Goal: Transaction & Acquisition: Subscribe to service/newsletter

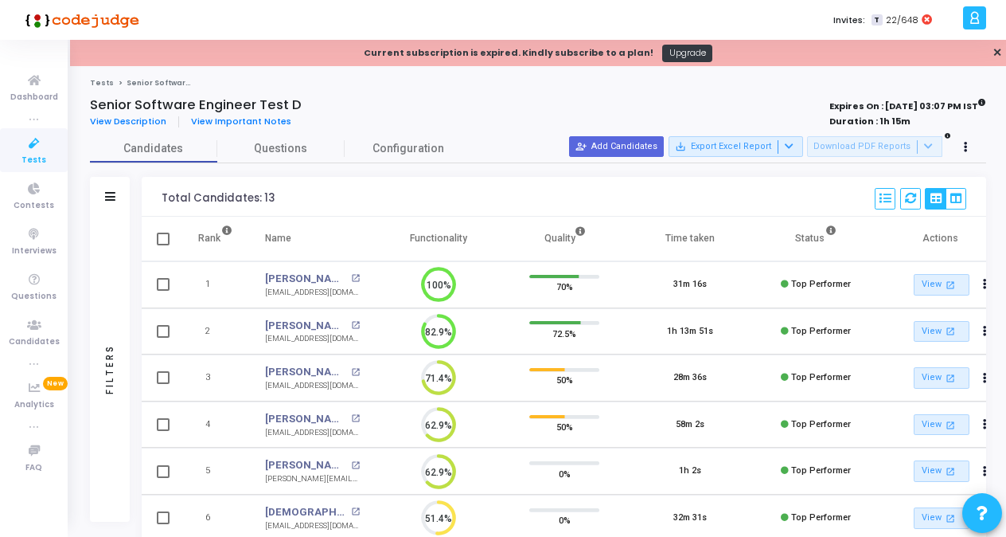
click at [541, 102] on div "Senior Software Engineer Test D" at bounding box center [359, 105] width 538 height 16
click at [850, 21] on label "Invites:" at bounding box center [849, 21] width 32 height 14
drag, startPoint x: 236, startPoint y: 8, endPoint x: 478, endPoint y: 13, distance: 242.8
click at [478, 13] on div "Invites: T 22/648" at bounding box center [558, 20] width 799 height 40
drag, startPoint x: 153, startPoint y: 16, endPoint x: 242, endPoint y: 19, distance: 89.2
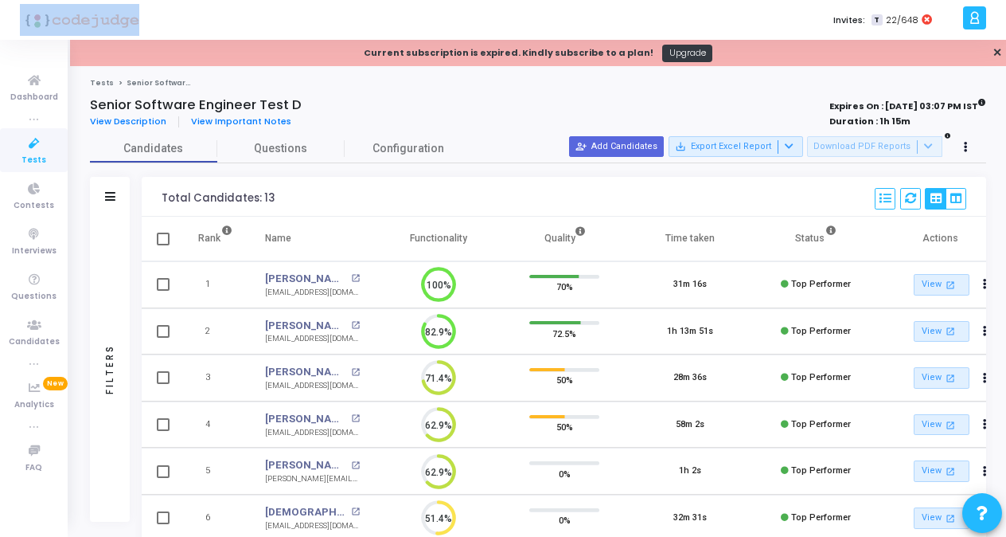
click at [242, 19] on div "Invites: T 22/648 s shilpa.gowda [PERSON_NAME] Subscribe to a plan of your choi…" at bounding box center [503, 20] width 1006 height 40
copy div
click at [33, 99] on span "Dashboard" at bounding box center [34, 98] width 48 height 14
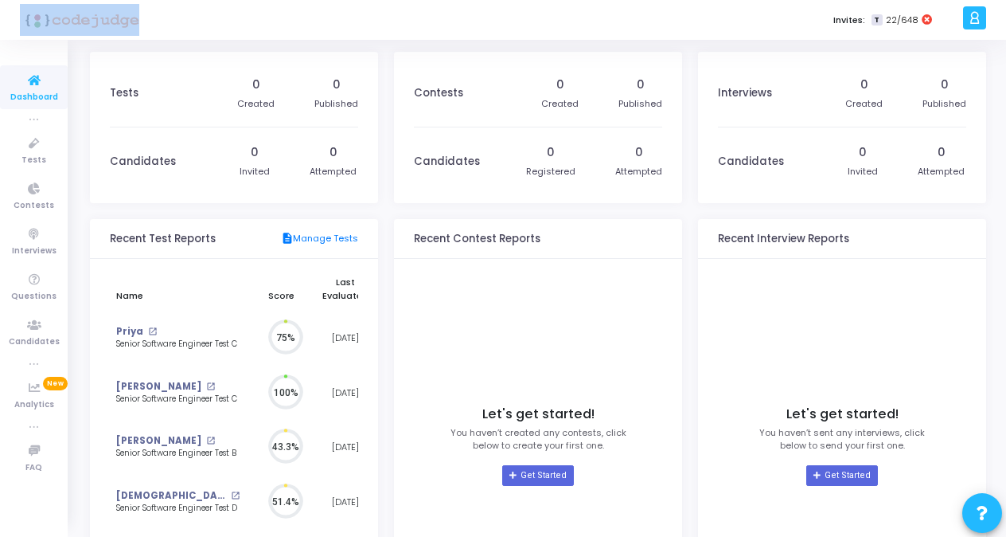
scroll to position [35, 18]
click at [129, 93] on h3 "Tests" at bounding box center [124, 93] width 29 height 13
click at [123, 92] on h3 "Tests" at bounding box center [124, 93] width 29 height 13
click at [30, 156] on span "Tests" at bounding box center [33, 161] width 25 height 14
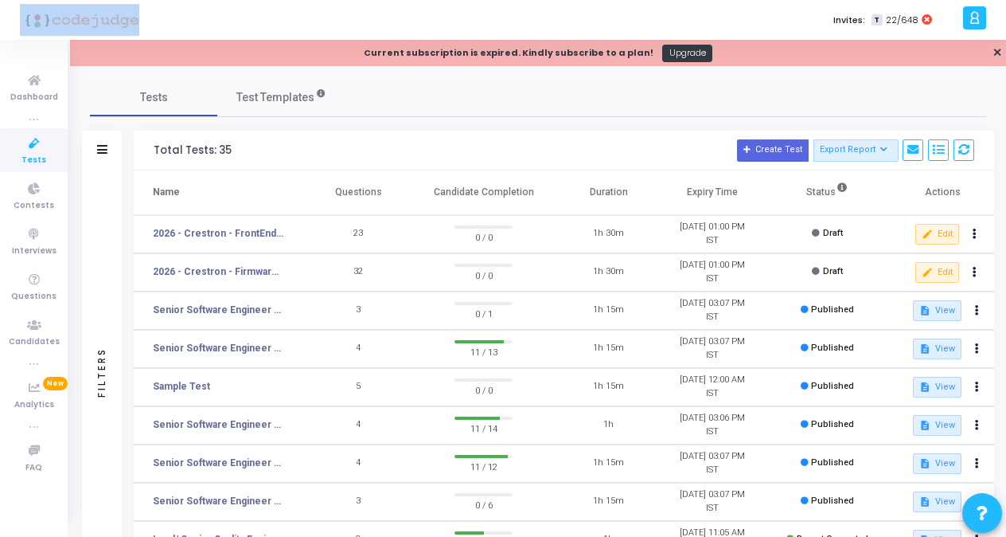
click at [326, 149] on h3 "Total Tests: 35 Create Test Export Report Id Name Job Role Questions Candidate …" at bounding box center [564, 150] width 821 height 22
drag, startPoint x: 305, startPoint y: 189, endPoint x: 338, endPoint y: 199, distance: 34.0
click at [314, 199] on span at bounding box center [307, 192] width 16 height 44
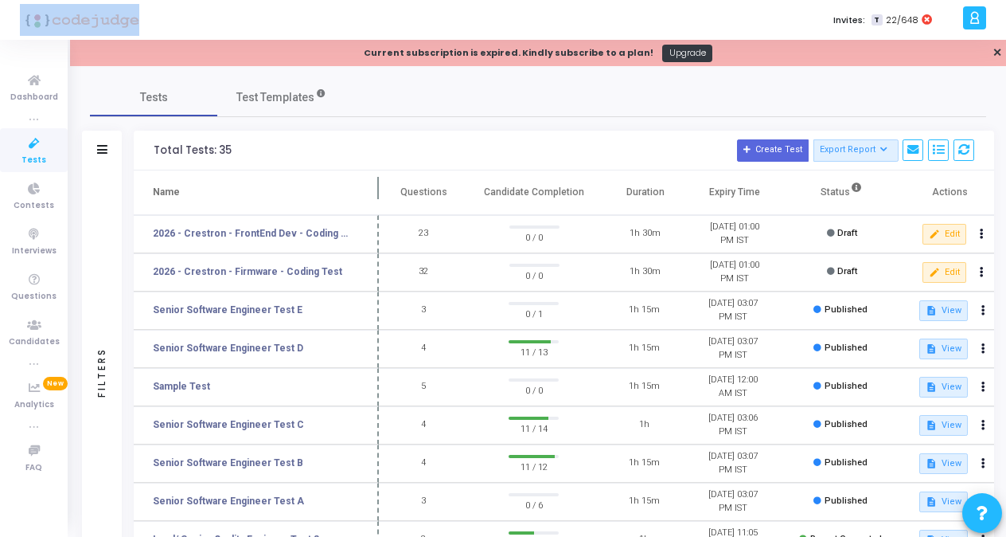
drag, startPoint x: 338, startPoint y: 192, endPoint x: 382, endPoint y: 200, distance: 44.5
click at [382, 200] on span at bounding box center [379, 192] width 16 height 44
click at [883, 146] on icon at bounding box center [884, 150] width 9 height 9
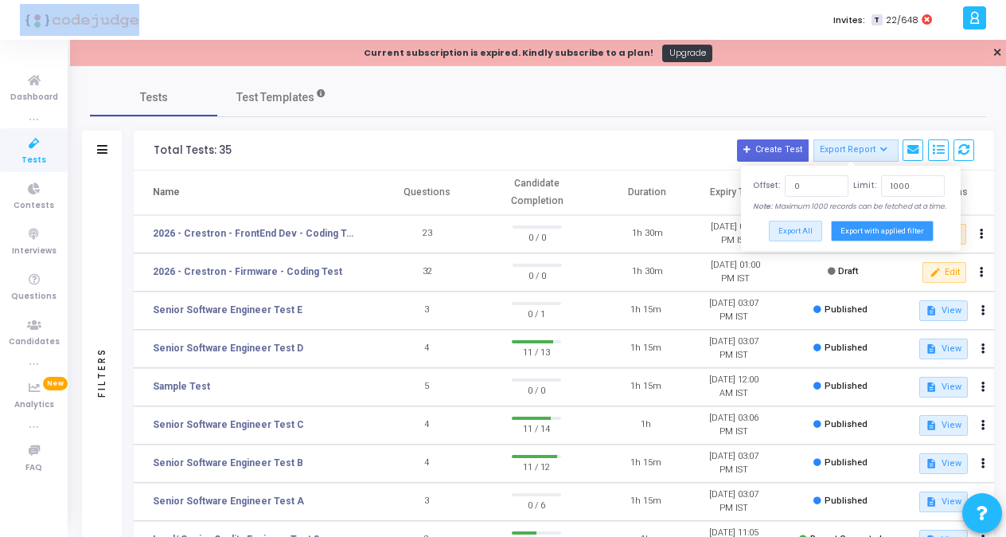
click at [866, 235] on button "Export with applied filter" at bounding box center [882, 231] width 103 height 20
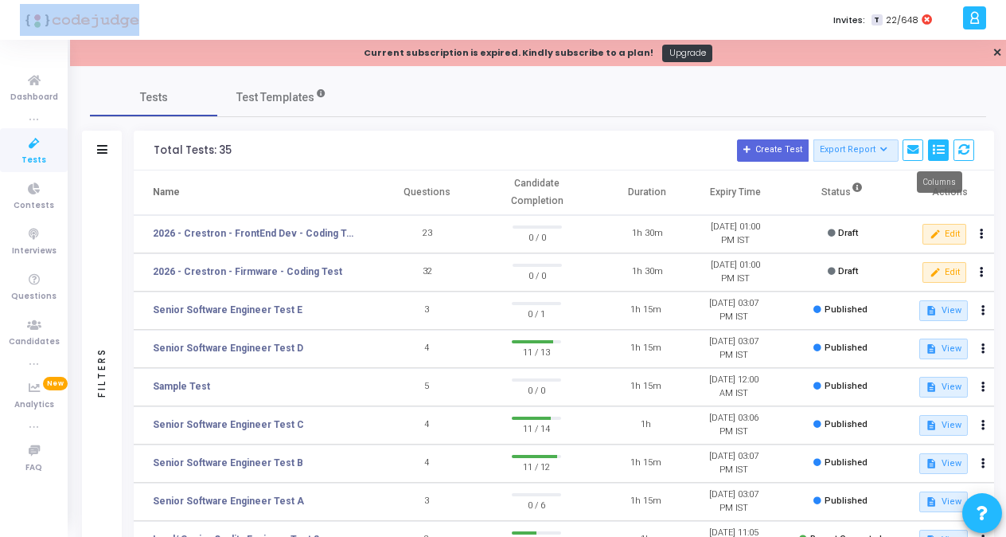
click at [941, 148] on icon at bounding box center [938, 149] width 11 height 11
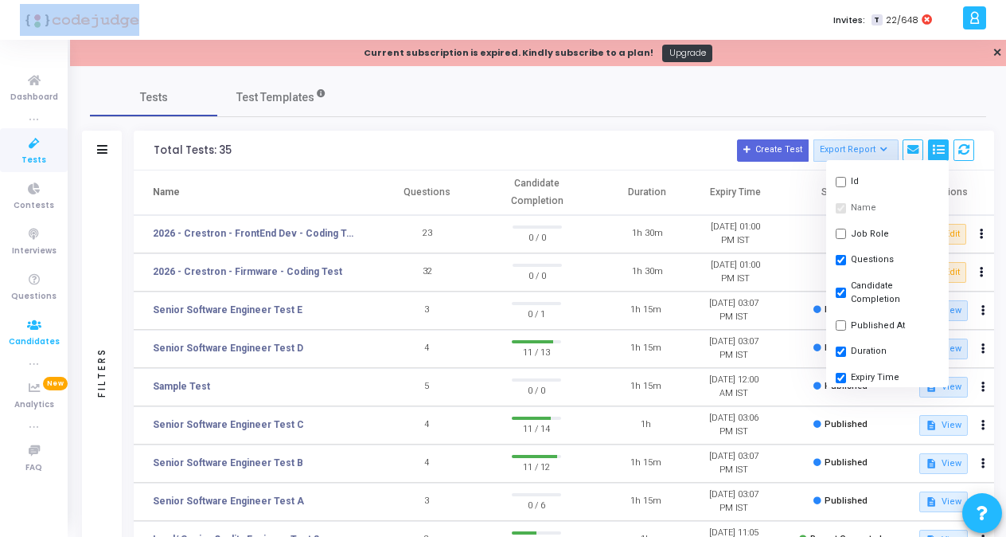
click at [29, 327] on icon at bounding box center [34, 325] width 33 height 20
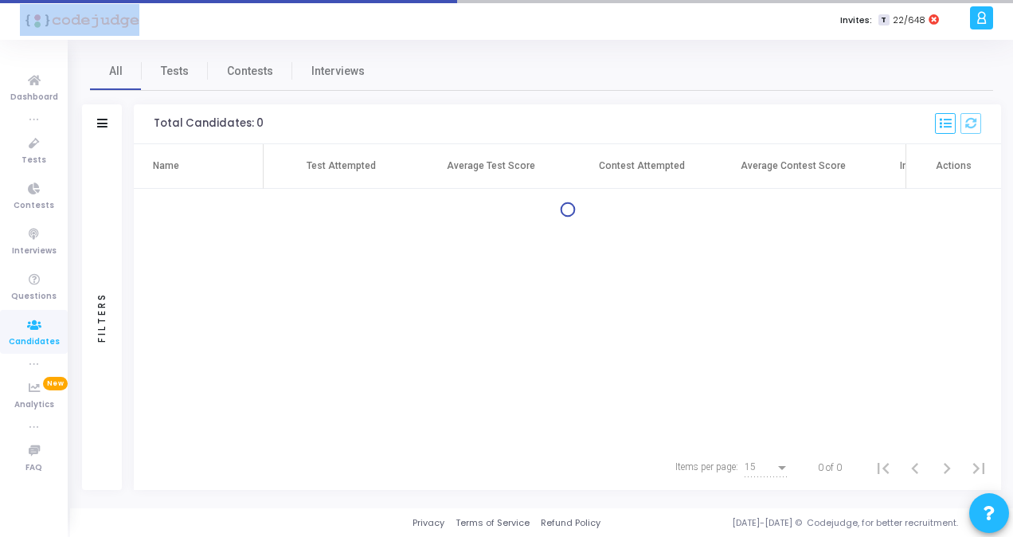
click at [29, 327] on icon at bounding box center [34, 325] width 33 height 20
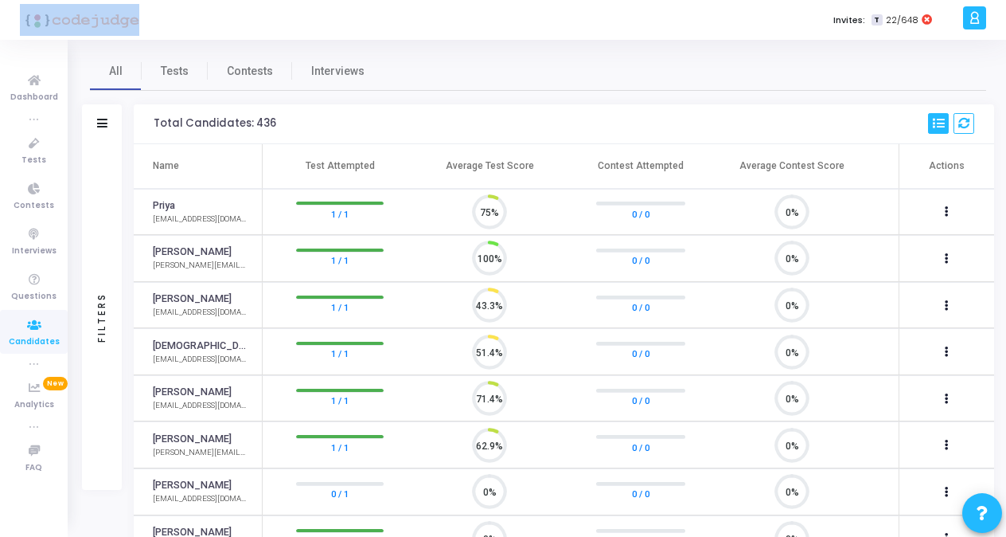
scroll to position [33, 40]
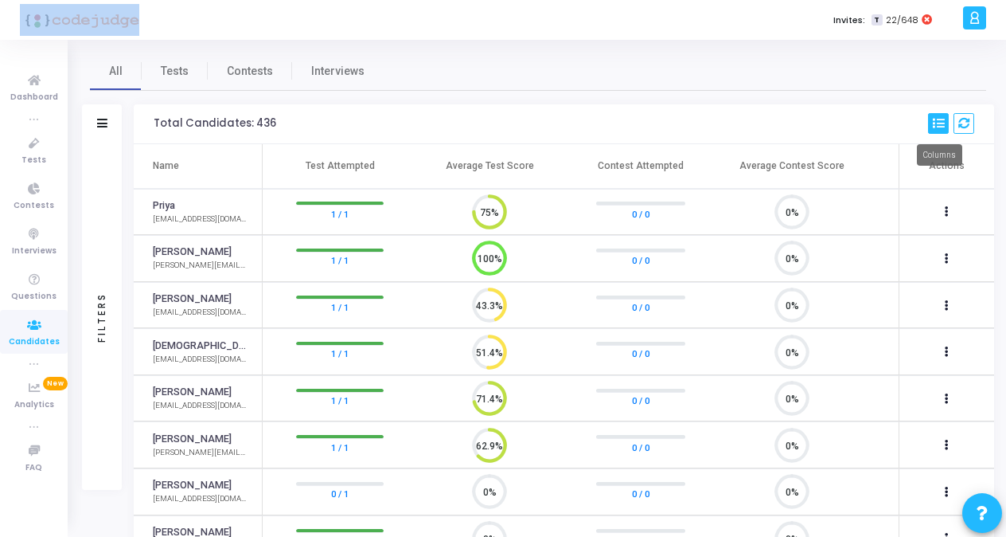
click at [941, 123] on icon at bounding box center [938, 123] width 11 height 11
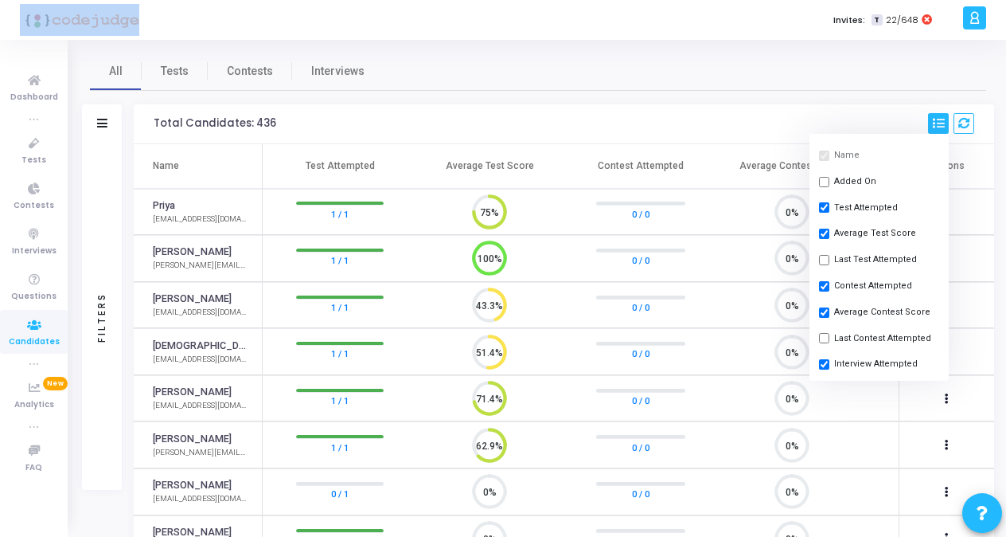
click at [822, 234] on input "checkbox" at bounding box center [824, 233] width 10 height 10
checkbox input "false"
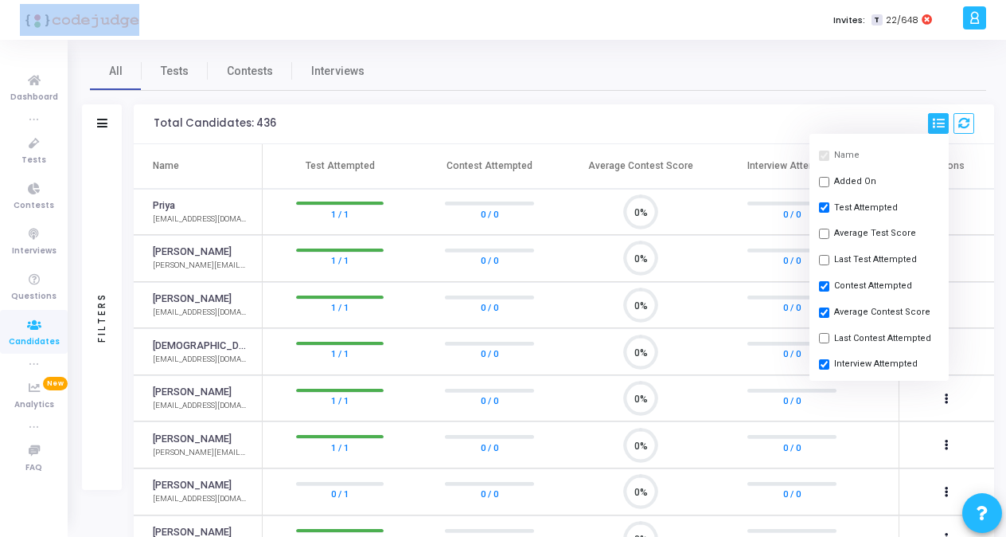
click at [829, 256] on button "Last Test Attempted" at bounding box center [879, 260] width 139 height 26
checkbox input "true"
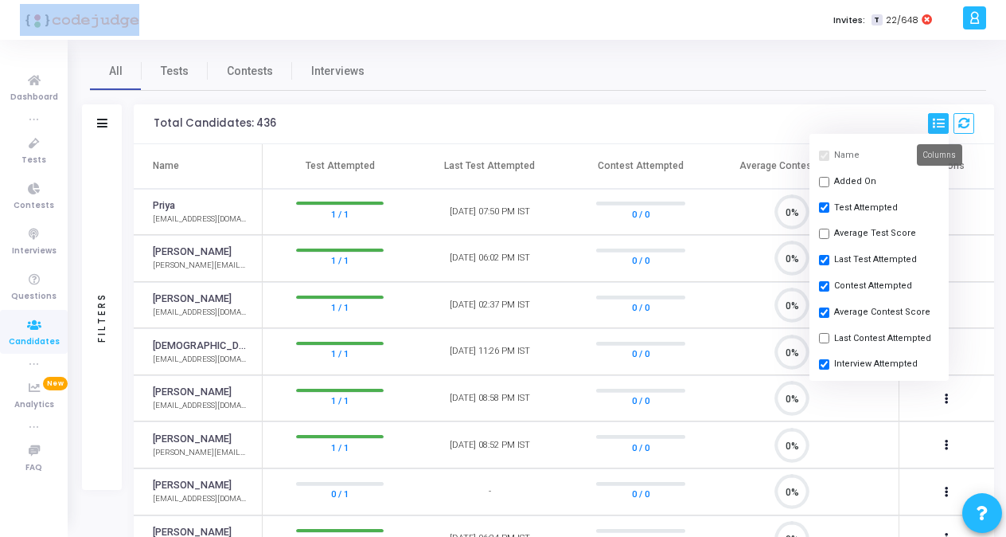
click at [939, 127] on icon at bounding box center [938, 123] width 11 height 11
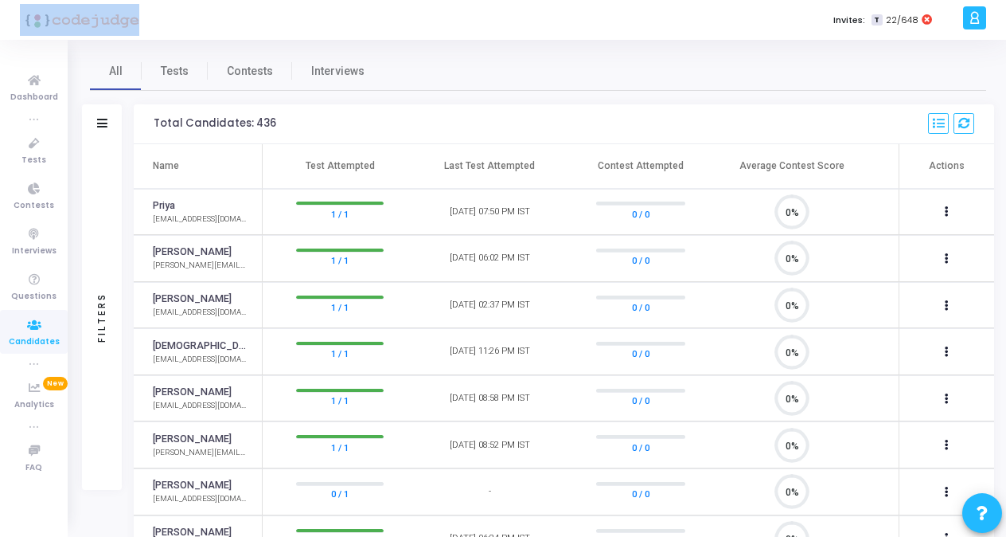
click at [894, 126] on h3 "Total Candidates: 436 Name Added On Test Attempted Average Test Score Last Test…" at bounding box center [564, 123] width 821 height 21
click at [180, 70] on span "Tests" at bounding box center [175, 71] width 28 height 17
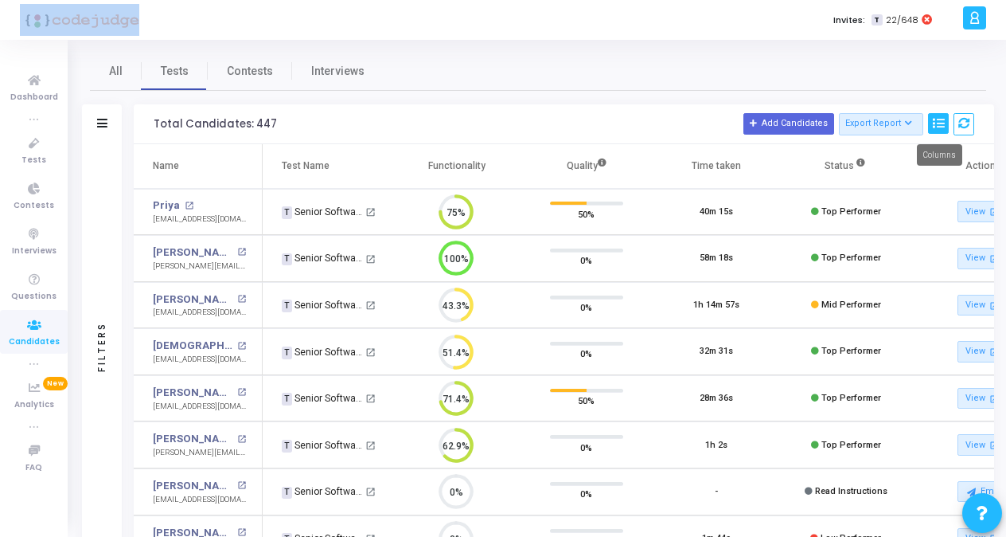
click at [941, 123] on icon at bounding box center [938, 123] width 11 height 11
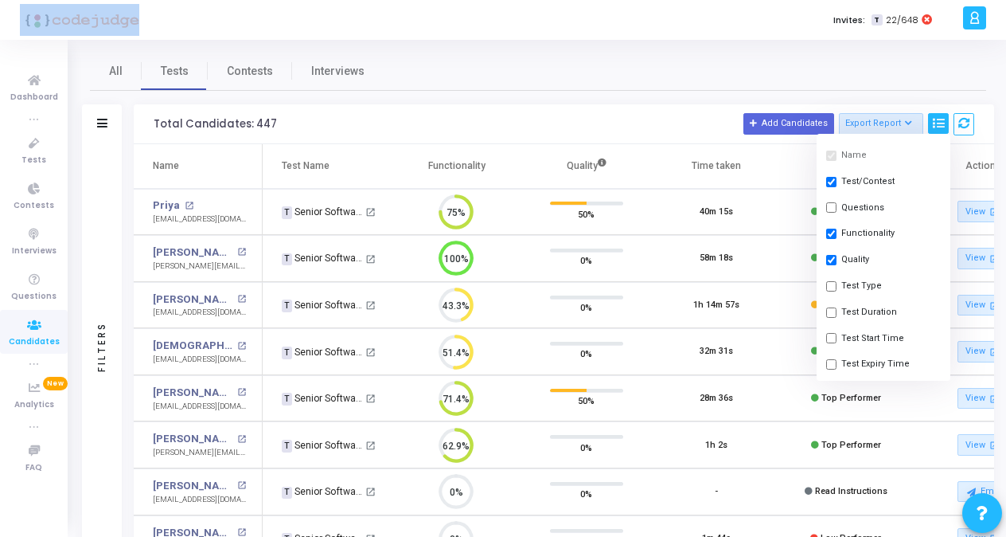
click at [829, 336] on input "checkbox" at bounding box center [831, 338] width 10 height 10
checkbox input "true"
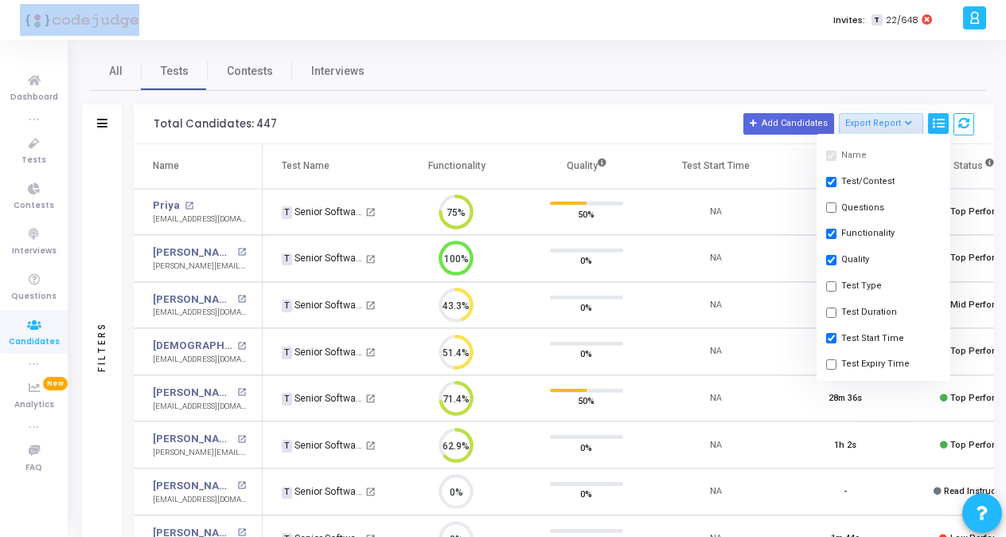
click at [829, 359] on input "checkbox" at bounding box center [831, 364] width 10 height 10
checkbox input "true"
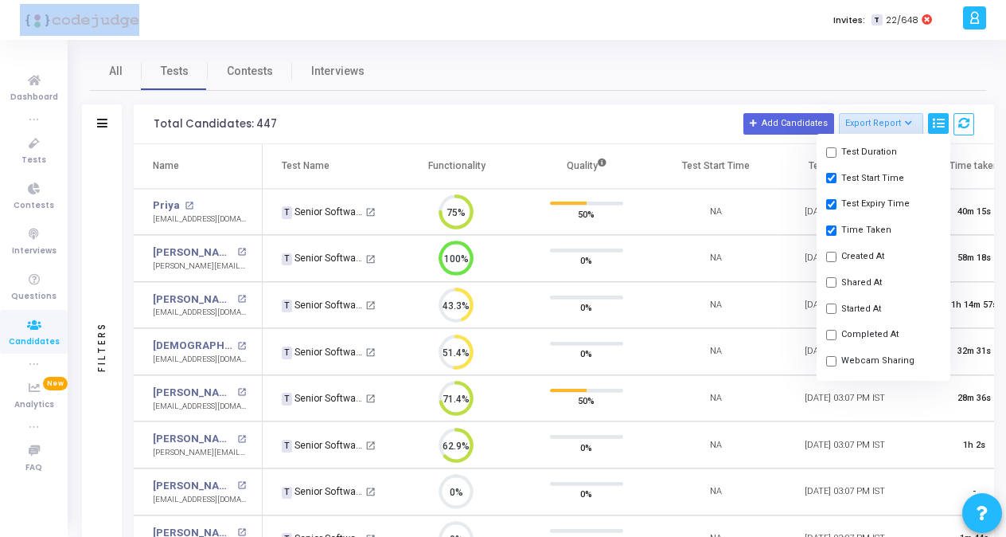
click at [834, 251] on input "checkbox" at bounding box center [831, 256] width 10 height 10
checkbox input "true"
click at [831, 277] on input "checkbox" at bounding box center [831, 282] width 10 height 10
checkbox input "true"
click at [829, 303] on input "checkbox" at bounding box center [831, 308] width 10 height 10
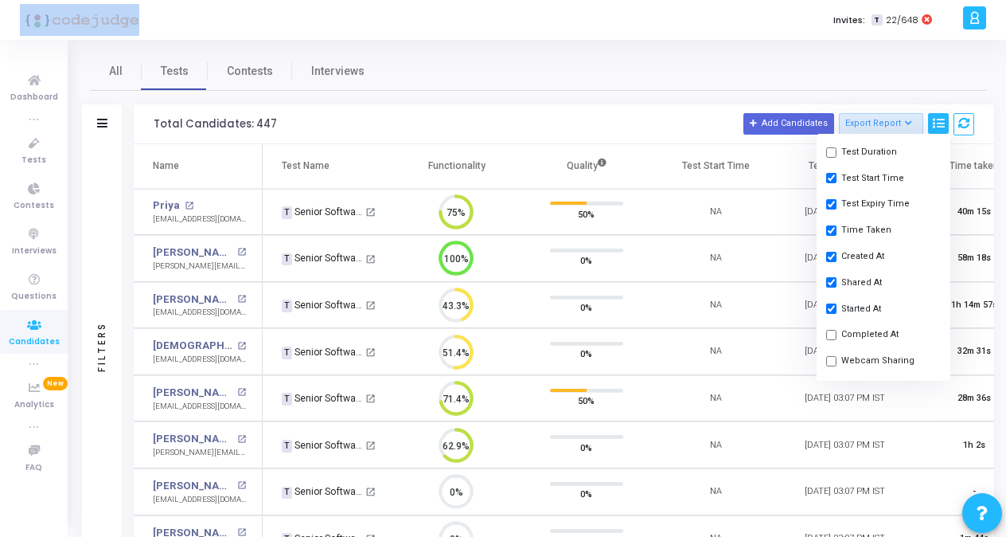
checkbox input "true"
click at [829, 330] on input "checkbox" at bounding box center [831, 335] width 10 height 10
checkbox input "true"
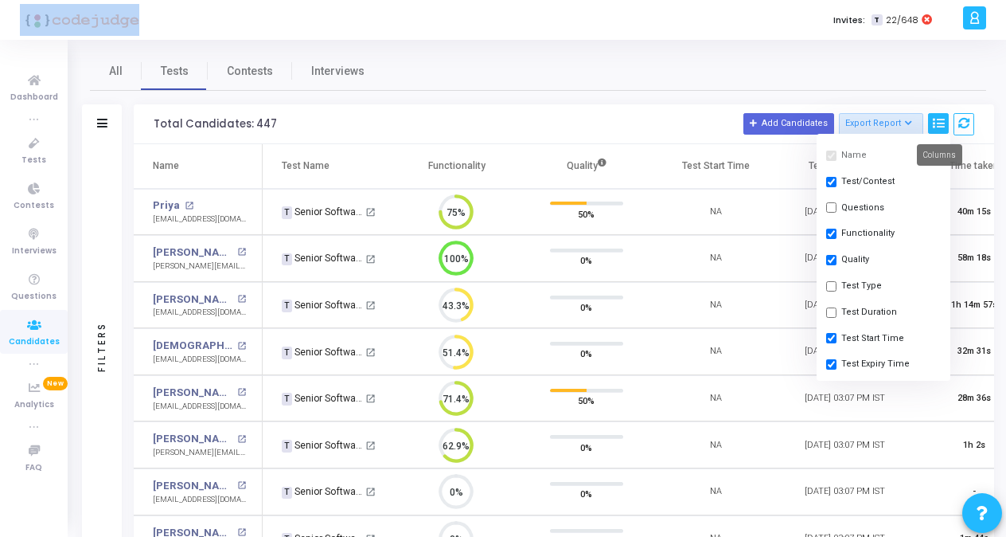
click at [937, 118] on icon at bounding box center [938, 123] width 11 height 11
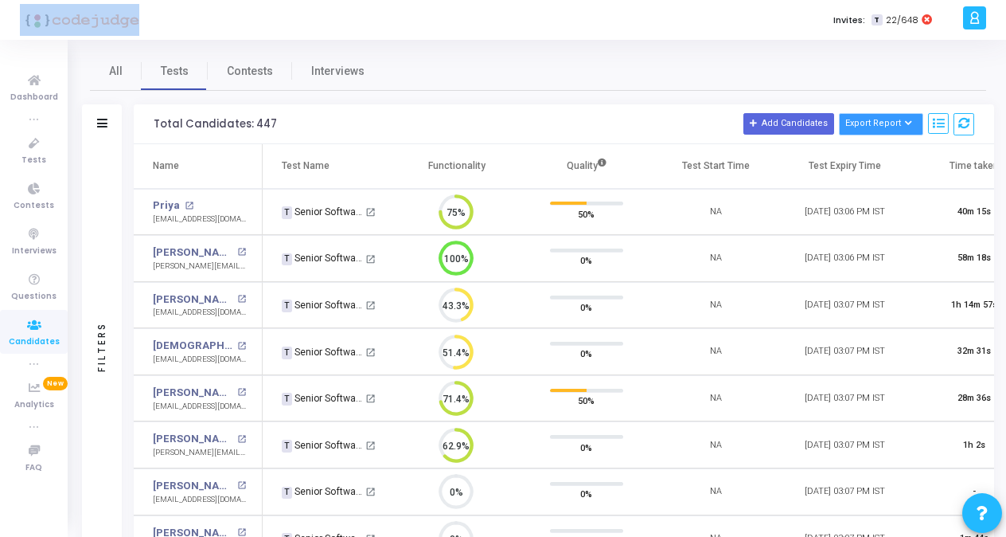
click at [912, 119] on icon at bounding box center [909, 123] width 9 height 9
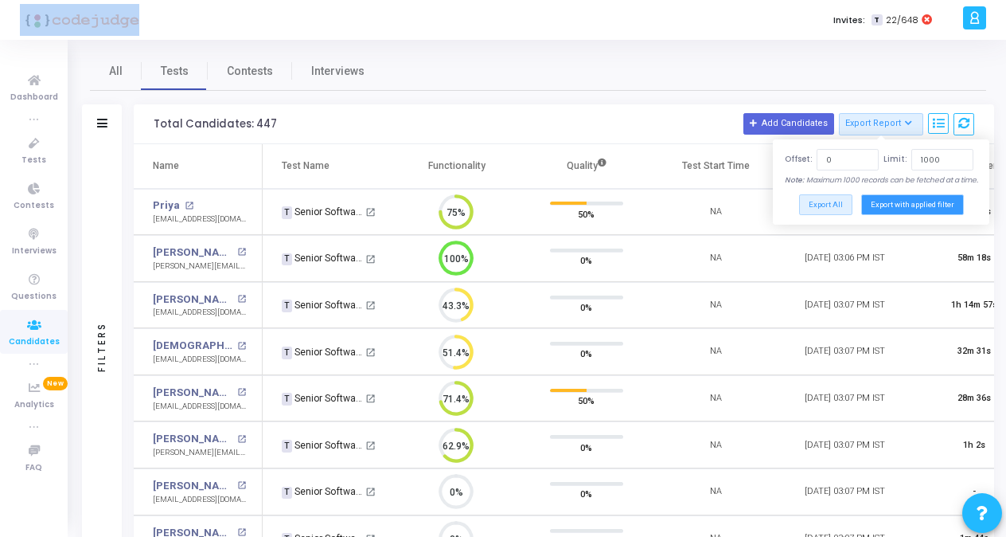
click at [896, 208] on button "Export with applied filter" at bounding box center [912, 204] width 103 height 20
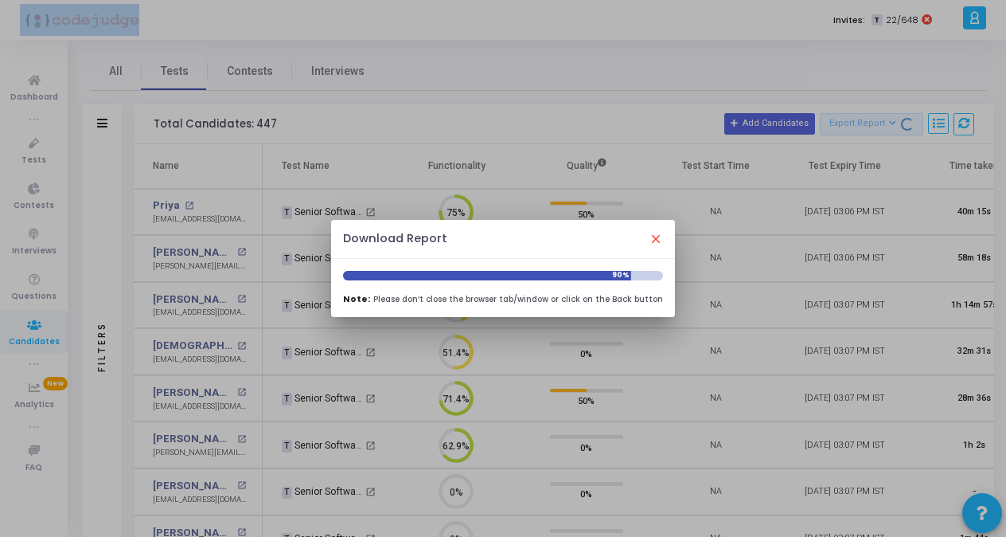
click at [454, 49] on div at bounding box center [503, 268] width 1006 height 537
click at [411, 29] on div at bounding box center [503, 268] width 1006 height 537
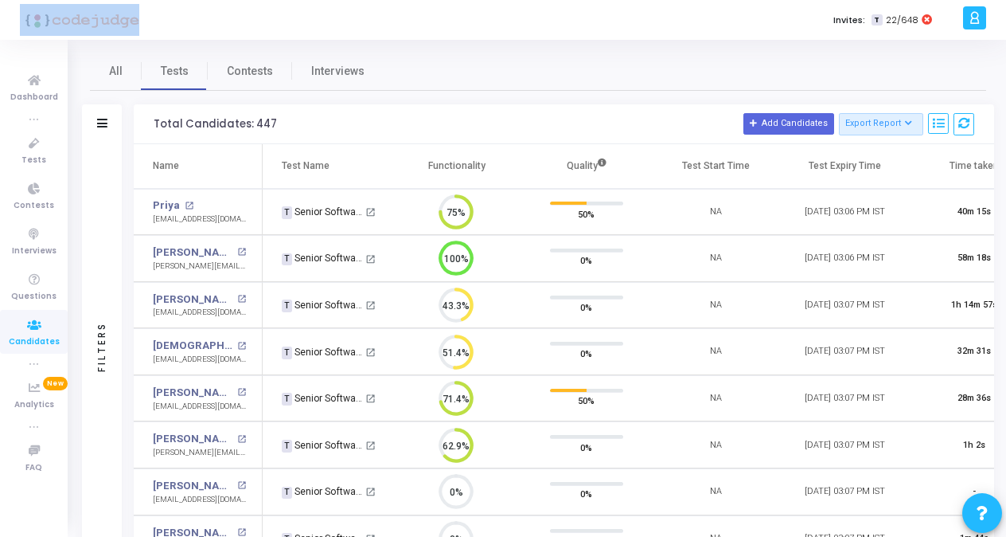
click at [420, 62] on div "All Tests Contests Interviews" at bounding box center [538, 71] width 896 height 38
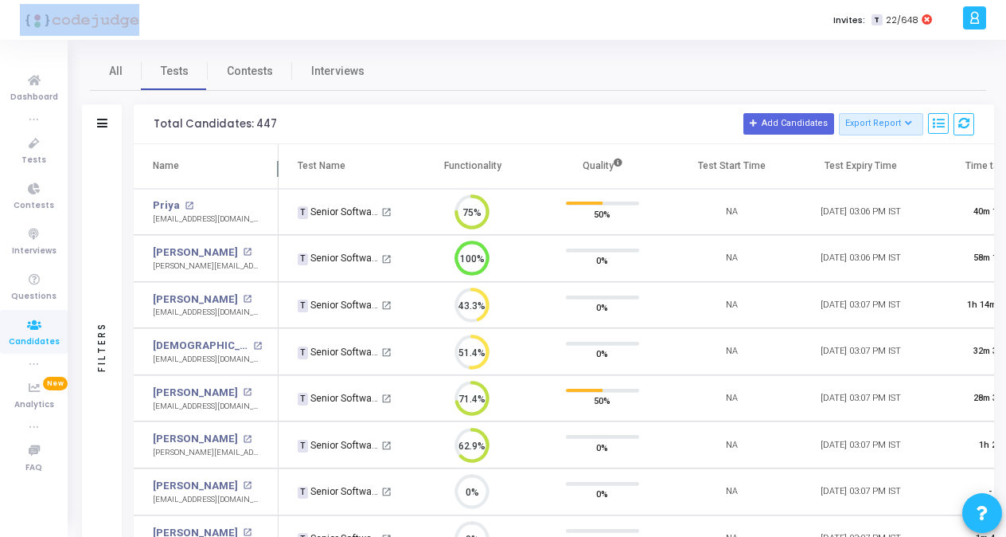
drag, startPoint x: 258, startPoint y: 167, endPoint x: 274, endPoint y: 173, distance: 16.9
click at [274, 173] on span at bounding box center [278, 172] width 16 height 32
click at [44, 86] on icon at bounding box center [34, 81] width 33 height 20
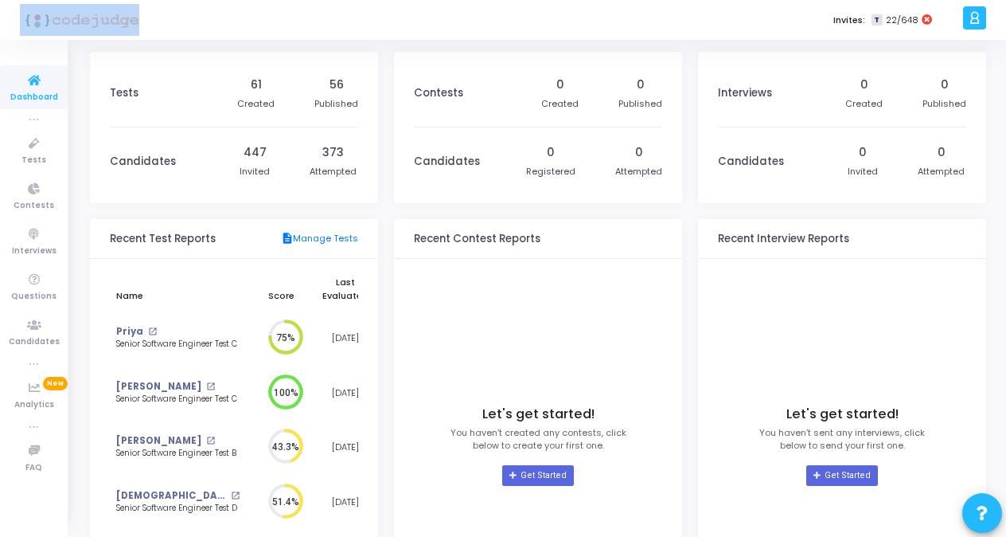
click at [32, 89] on icon at bounding box center [34, 81] width 33 height 20
click at [22, 96] on span "Dashboard" at bounding box center [34, 98] width 48 height 14
click at [27, 93] on span "Dashboard" at bounding box center [34, 98] width 48 height 14
click at [30, 154] on span "Tests" at bounding box center [33, 161] width 25 height 14
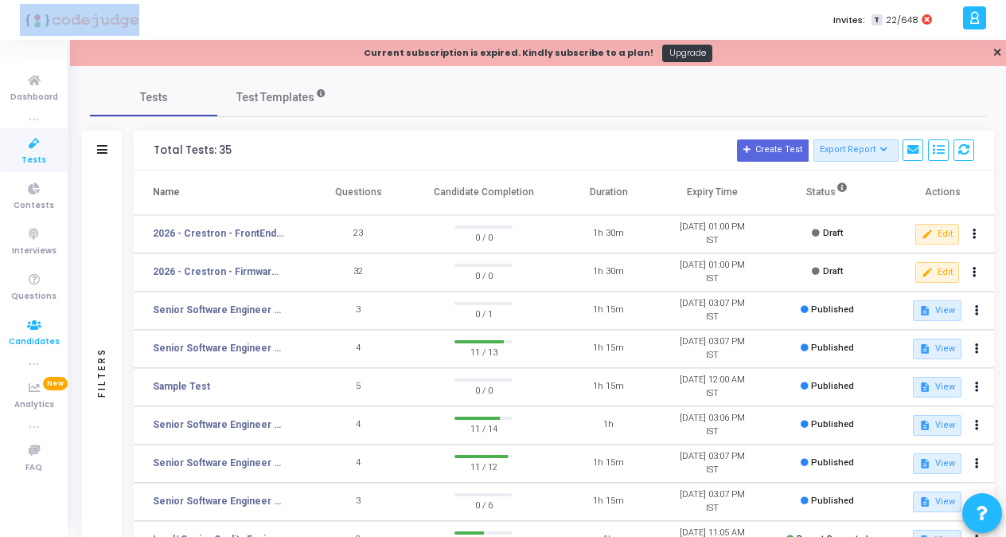
click at [34, 324] on icon at bounding box center [34, 325] width 33 height 20
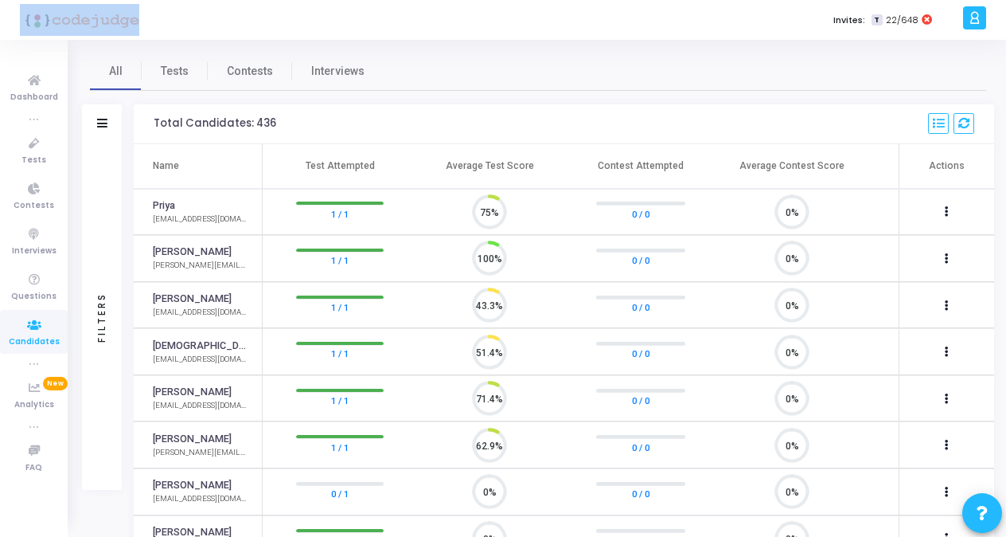
scroll to position [33, 40]
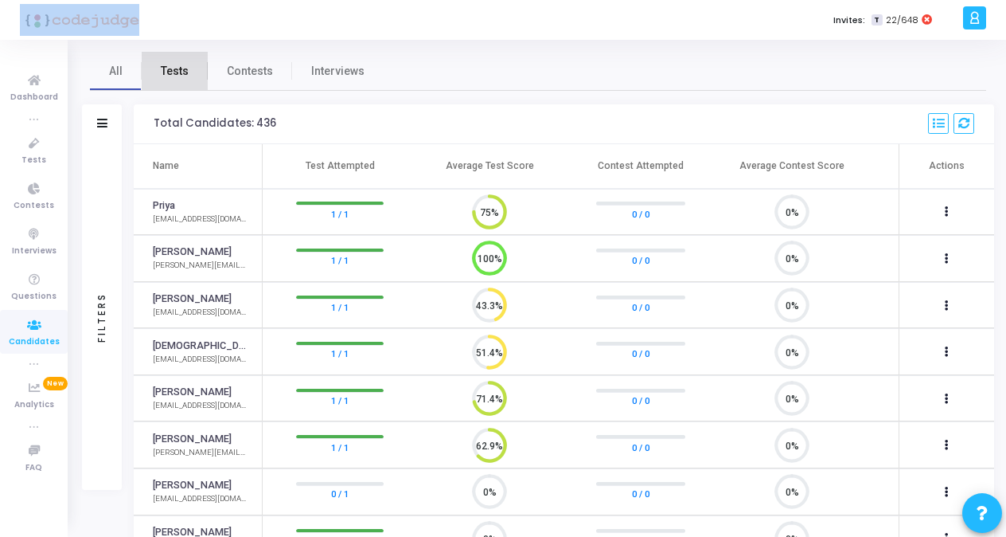
click at [183, 74] on span "Tests" at bounding box center [175, 71] width 28 height 17
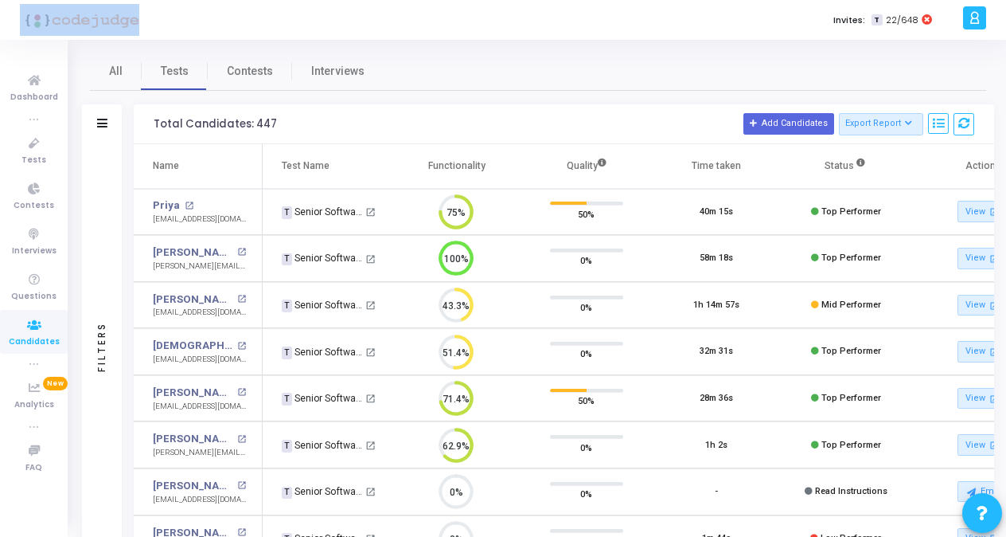
drag, startPoint x: 899, startPoint y: 15, endPoint x: 890, endPoint y: 20, distance: 10.0
click at [890, 20] on span "22/648" at bounding box center [902, 21] width 33 height 14
click at [710, 53] on div "All Tests Contests Interviews" at bounding box center [538, 71] width 896 height 38
click at [909, 21] on span "22/648" at bounding box center [902, 21] width 33 height 14
drag, startPoint x: 909, startPoint y: 21, endPoint x: 904, endPoint y: 42, distance: 22.2
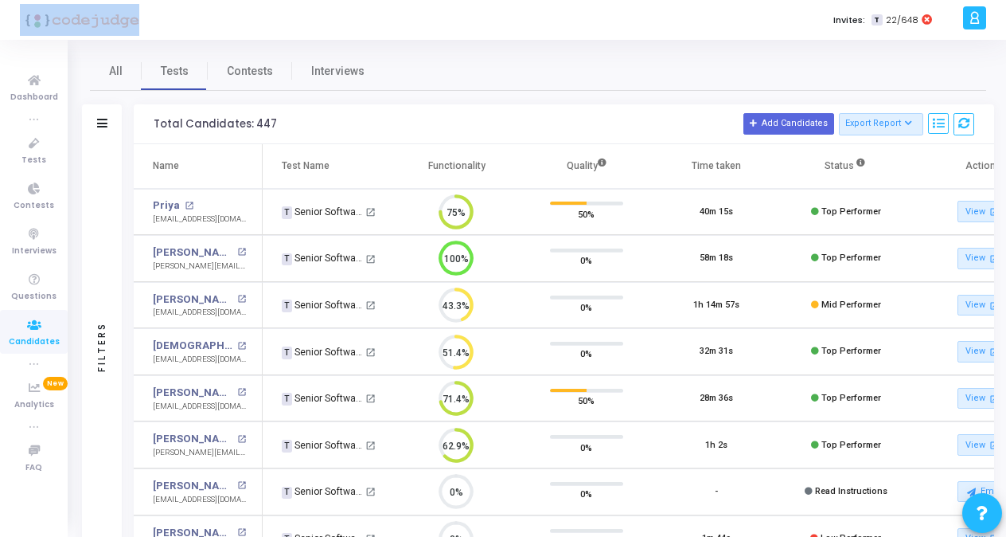
click at [904, 42] on div "All Tests Contests Interviews Filters Filters Candidate Name/Email search Test …" at bounding box center [538, 492] width 936 height 904
drag, startPoint x: 896, startPoint y: 15, endPoint x: 885, endPoint y: 18, distance: 10.6
click at [885, 18] on div "T 22/648" at bounding box center [902, 21] width 61 height 14
drag, startPoint x: 885, startPoint y: 18, endPoint x: 852, endPoint y: 61, distance: 54.5
click at [852, 61] on div "All Tests Contests Interviews" at bounding box center [538, 71] width 896 height 38
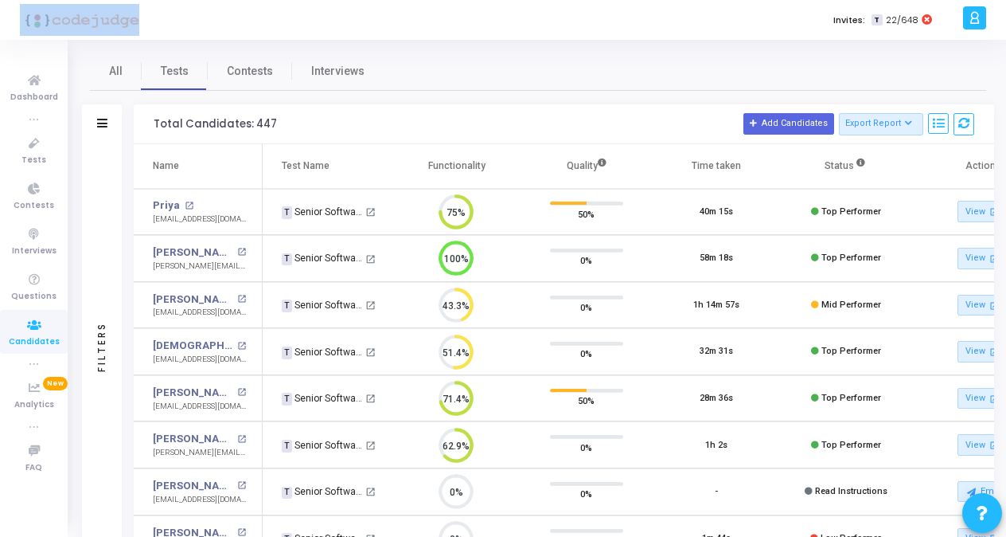
drag, startPoint x: 916, startPoint y: 15, endPoint x: 887, endPoint y: 20, distance: 29.8
click at [887, 20] on div "T 22/648" at bounding box center [902, 21] width 61 height 14
drag, startPoint x: 887, startPoint y: 20, endPoint x: 846, endPoint y: 35, distance: 43.3
click at [846, 35] on div "Invites: T 22/648" at bounding box center [558, 20] width 799 height 40
click at [855, 18] on label "Invites:" at bounding box center [849, 21] width 32 height 14
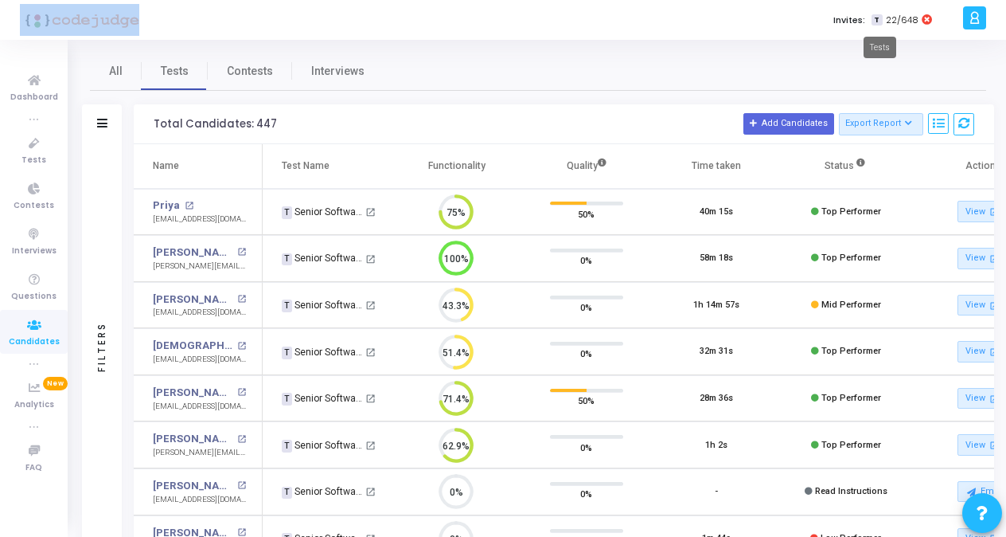
click at [879, 21] on span "T" at bounding box center [877, 20] width 10 height 12
click at [853, 19] on label "Invites:" at bounding box center [849, 21] width 32 height 14
click at [857, 22] on label "Invites:" at bounding box center [849, 21] width 32 height 14
click at [978, 16] on icon at bounding box center [975, 18] width 12 height 18
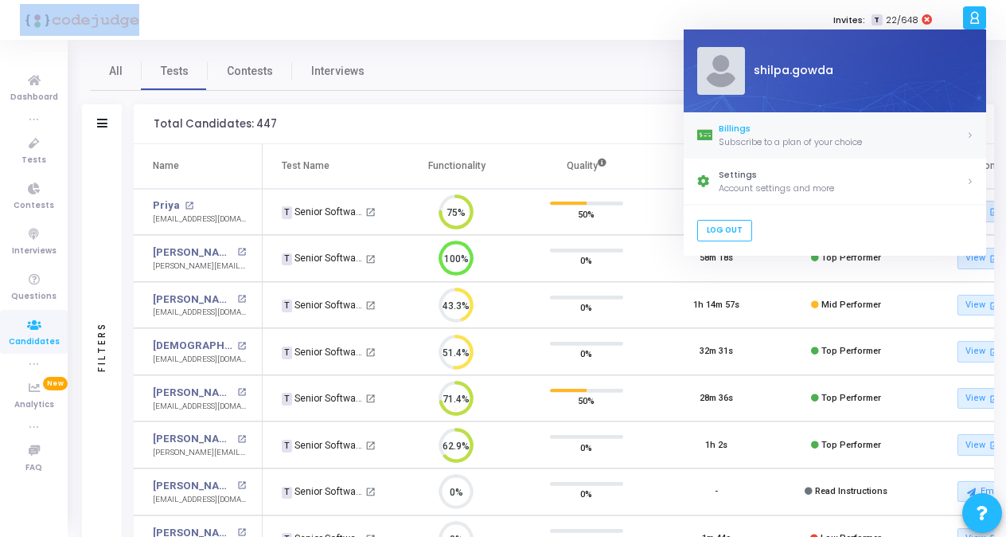
click at [789, 136] on div "Subscribe to a plan of your choice" at bounding box center [843, 142] width 248 height 14
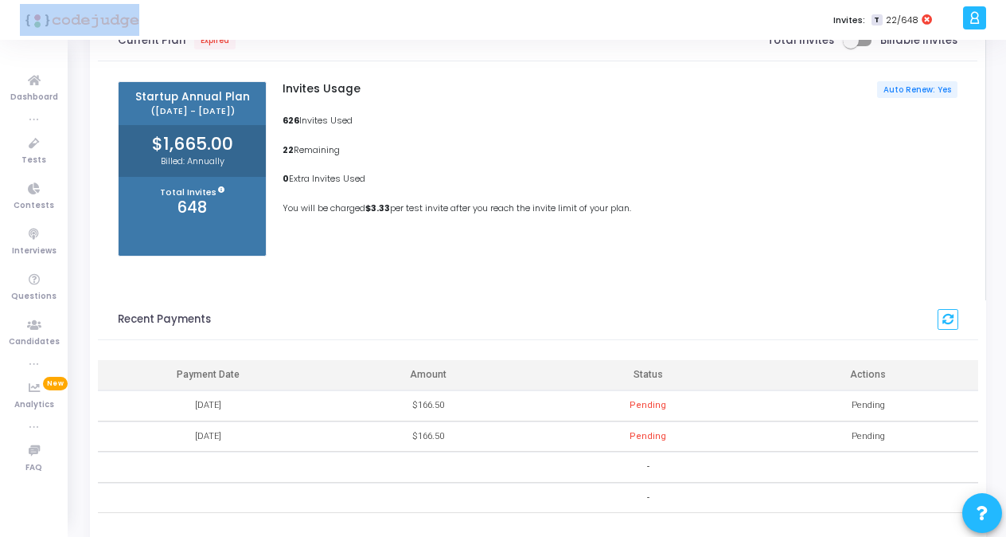
scroll to position [64, 0]
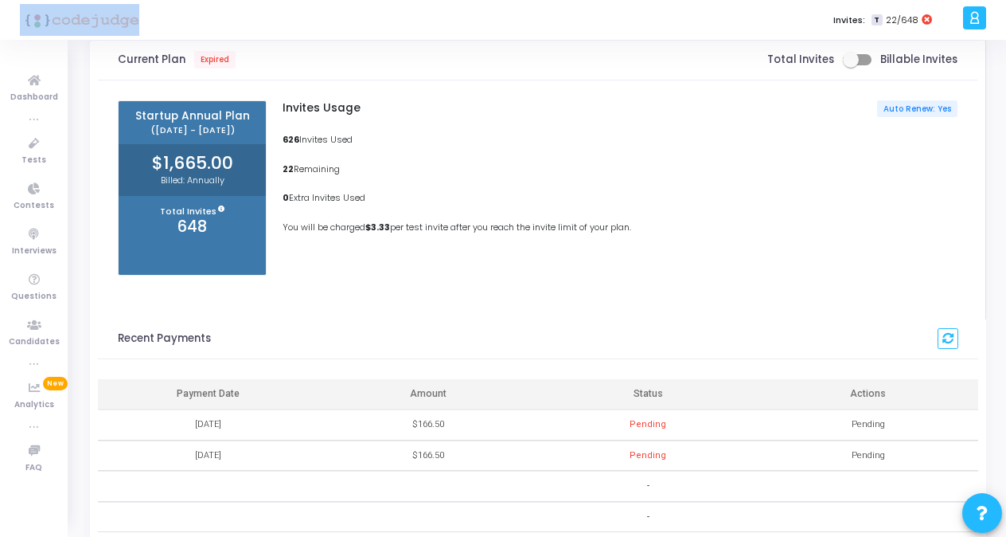
click at [190, 57] on span "Current Plan Expired" at bounding box center [177, 60] width 118 height 18
click at [868, 62] on span at bounding box center [857, 59] width 29 height 11
click at [851, 65] on input "checkbox" at bounding box center [850, 65] width 1 height 1
click at [852, 54] on span at bounding box center [857, 59] width 29 height 11
click at [851, 65] on input "checkbox" at bounding box center [850, 65] width 1 height 1
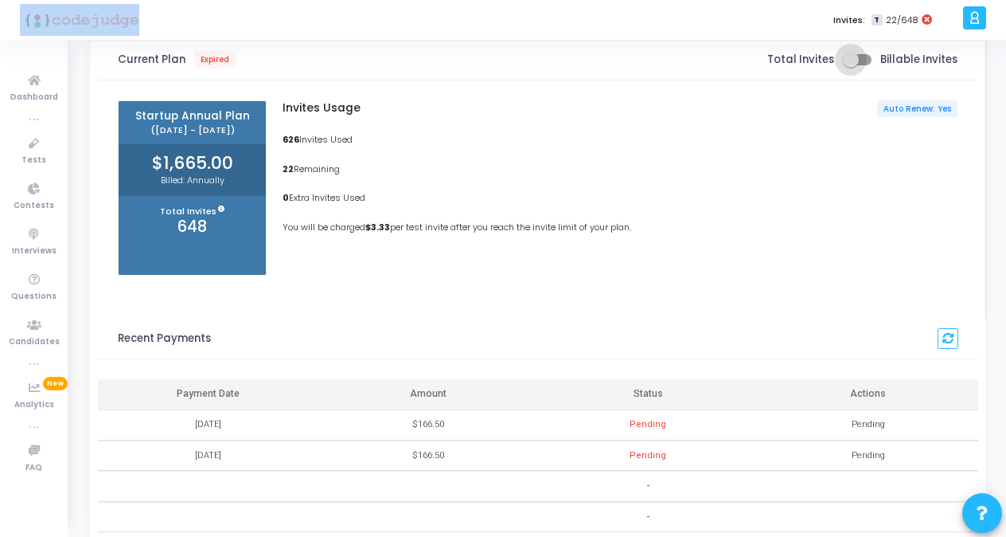
click at [865, 60] on span at bounding box center [857, 59] width 29 height 11
click at [851, 65] on input "checkbox" at bounding box center [850, 65] width 1 height 1
click at [849, 57] on span at bounding box center [857, 59] width 29 height 11
click at [850, 65] on input "checkbox" at bounding box center [850, 65] width 1 height 1
click at [868, 62] on span at bounding box center [857, 59] width 29 height 11
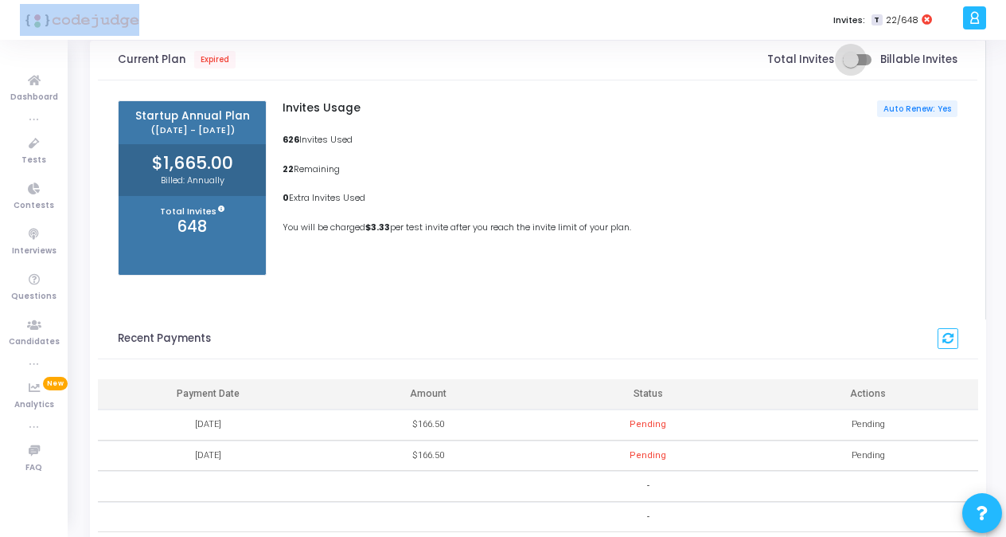
click at [851, 65] on input "checkbox" at bounding box center [850, 65] width 1 height 1
checkbox input "true"
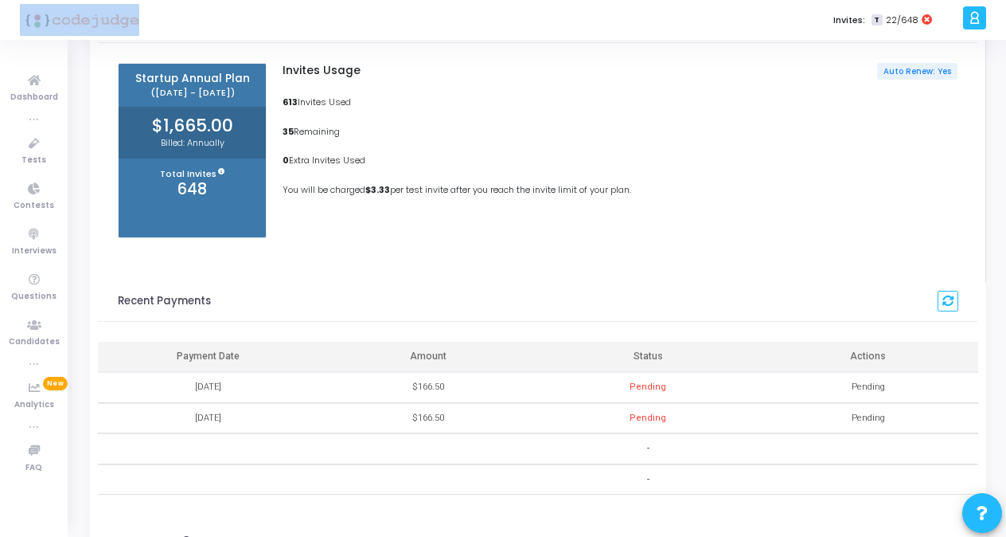
scroll to position [0, 0]
